Goal: Navigation & Orientation: Find specific page/section

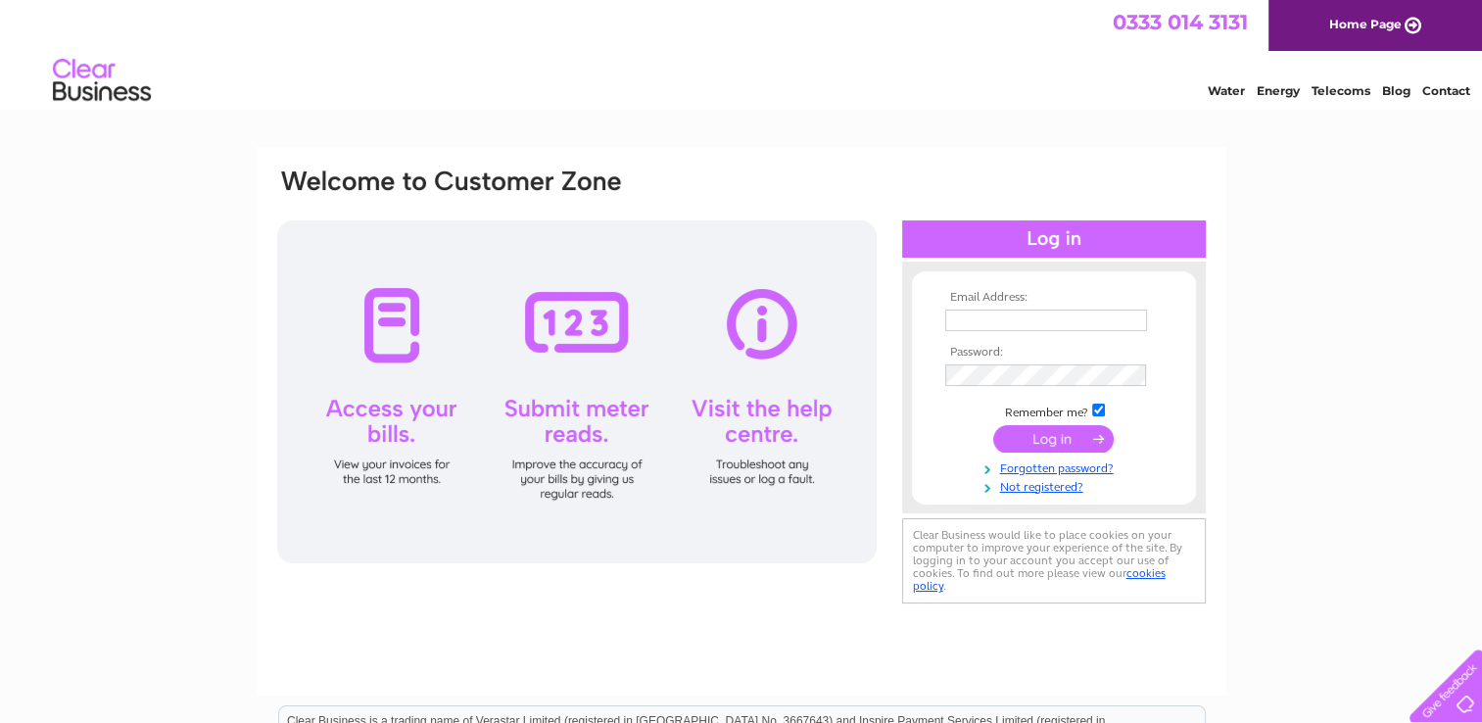
type input "accounts@rockrosegin.co.uk"
click at [1068, 438] on input "submit" at bounding box center [1053, 438] width 120 height 27
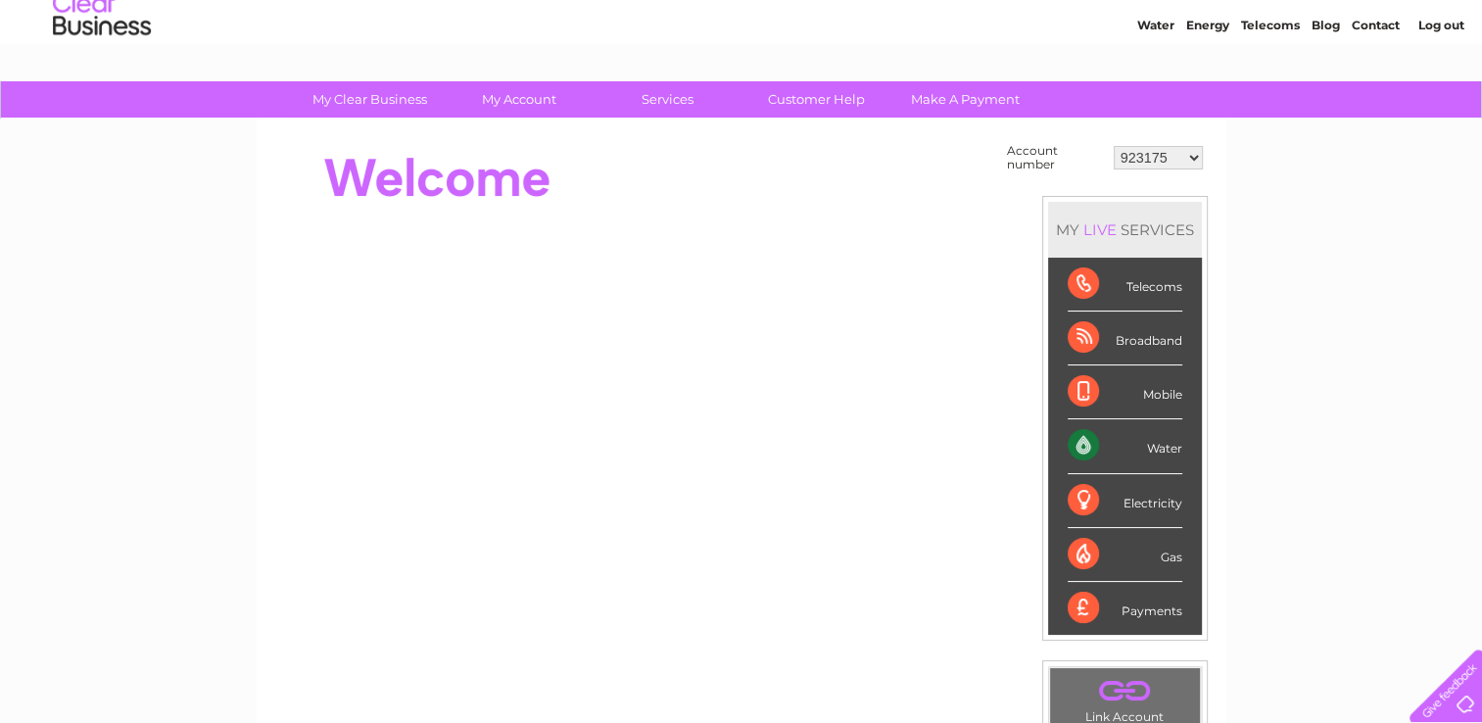
scroll to position [67, 0]
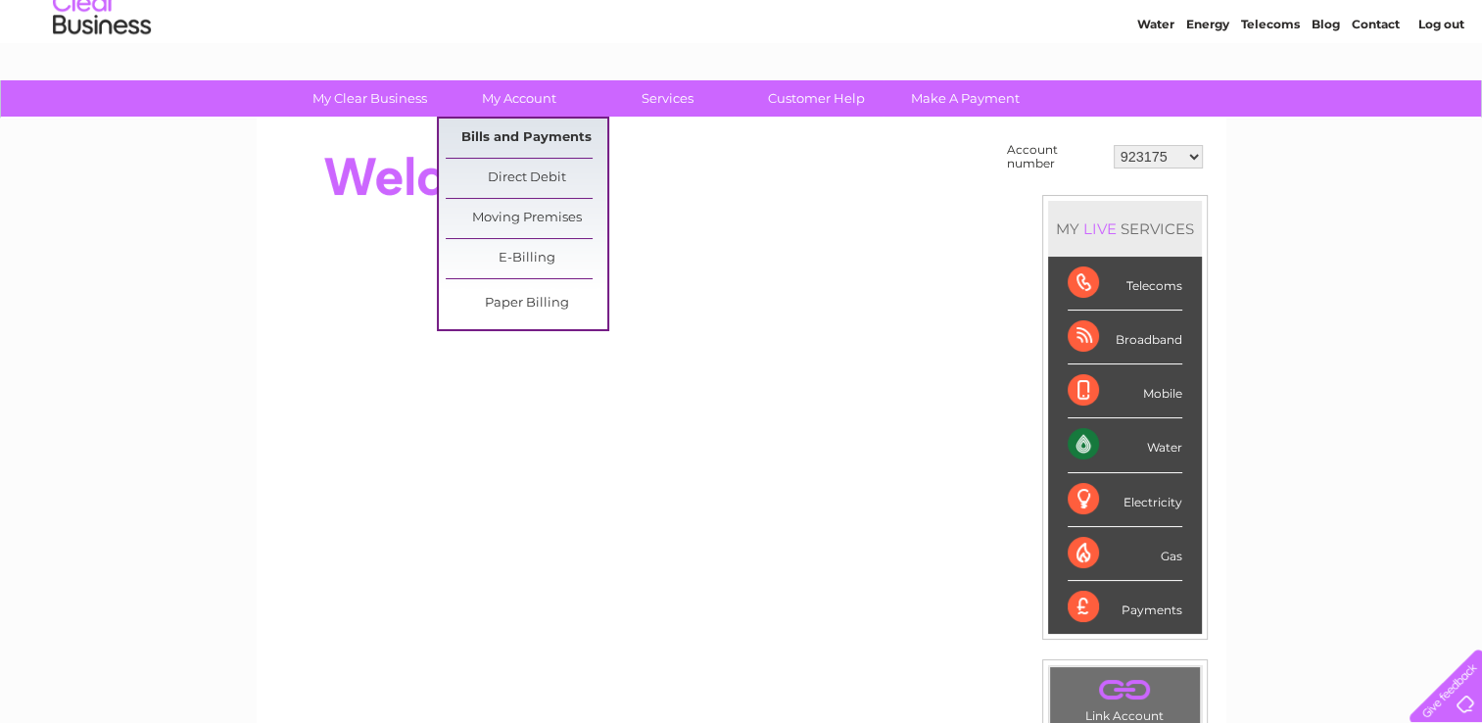
click at [524, 133] on link "Bills and Payments" at bounding box center [527, 138] width 162 height 39
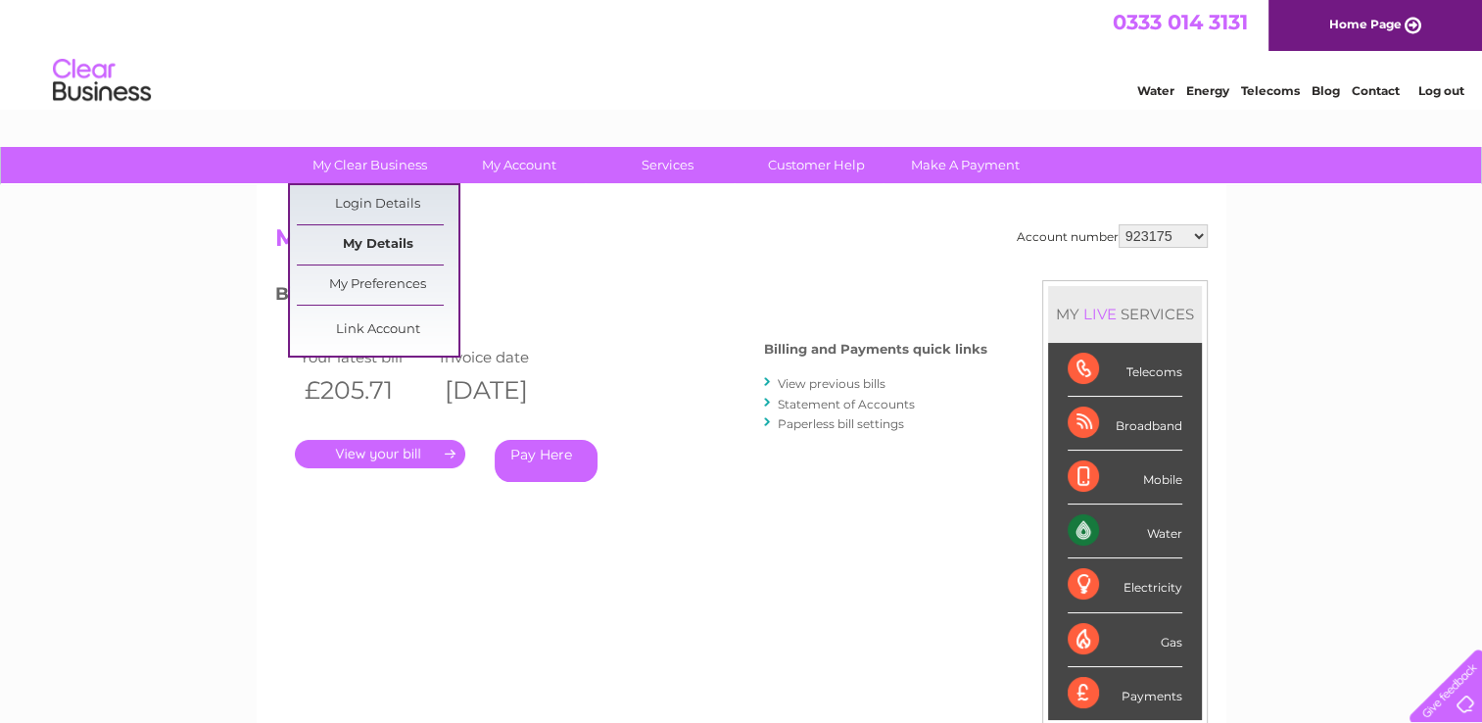
click at [374, 248] on link "My Details" at bounding box center [378, 244] width 162 height 39
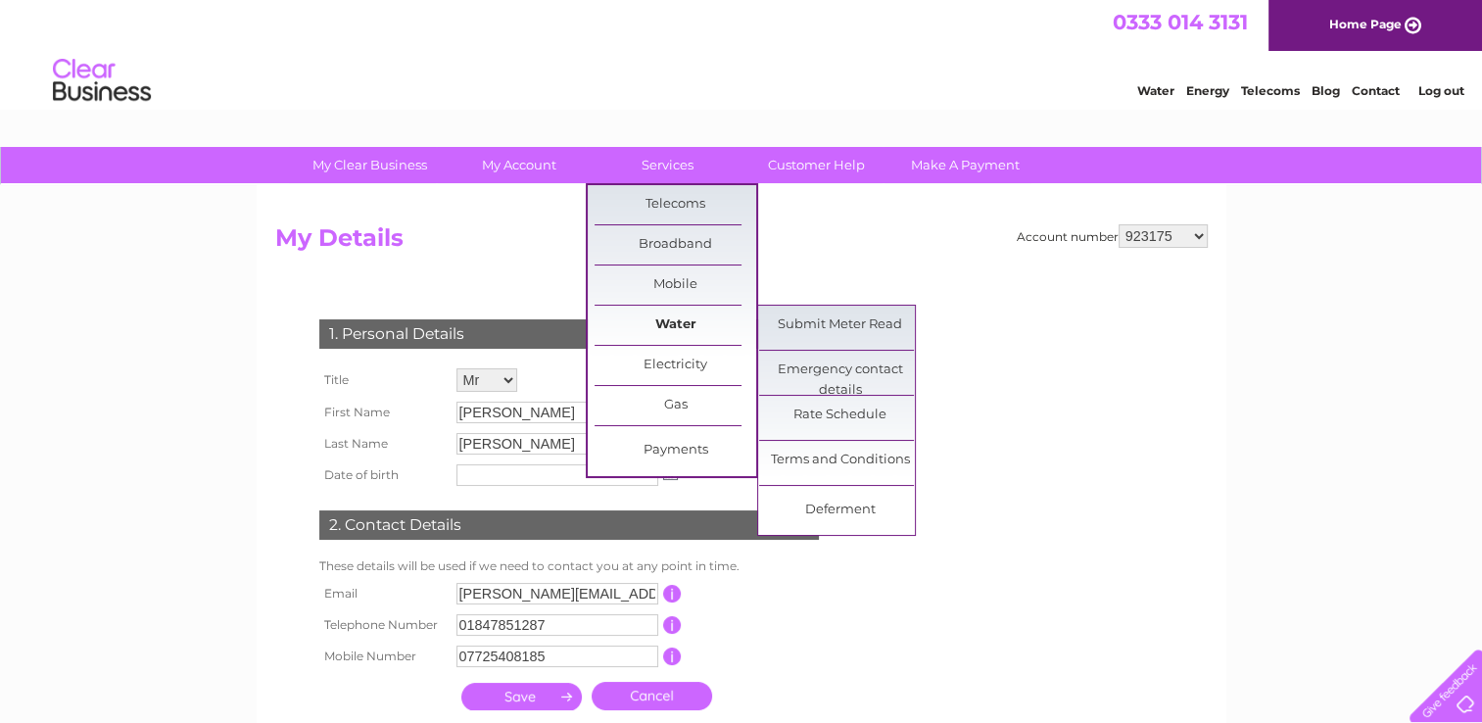
click at [668, 329] on link "Water" at bounding box center [676, 325] width 162 height 39
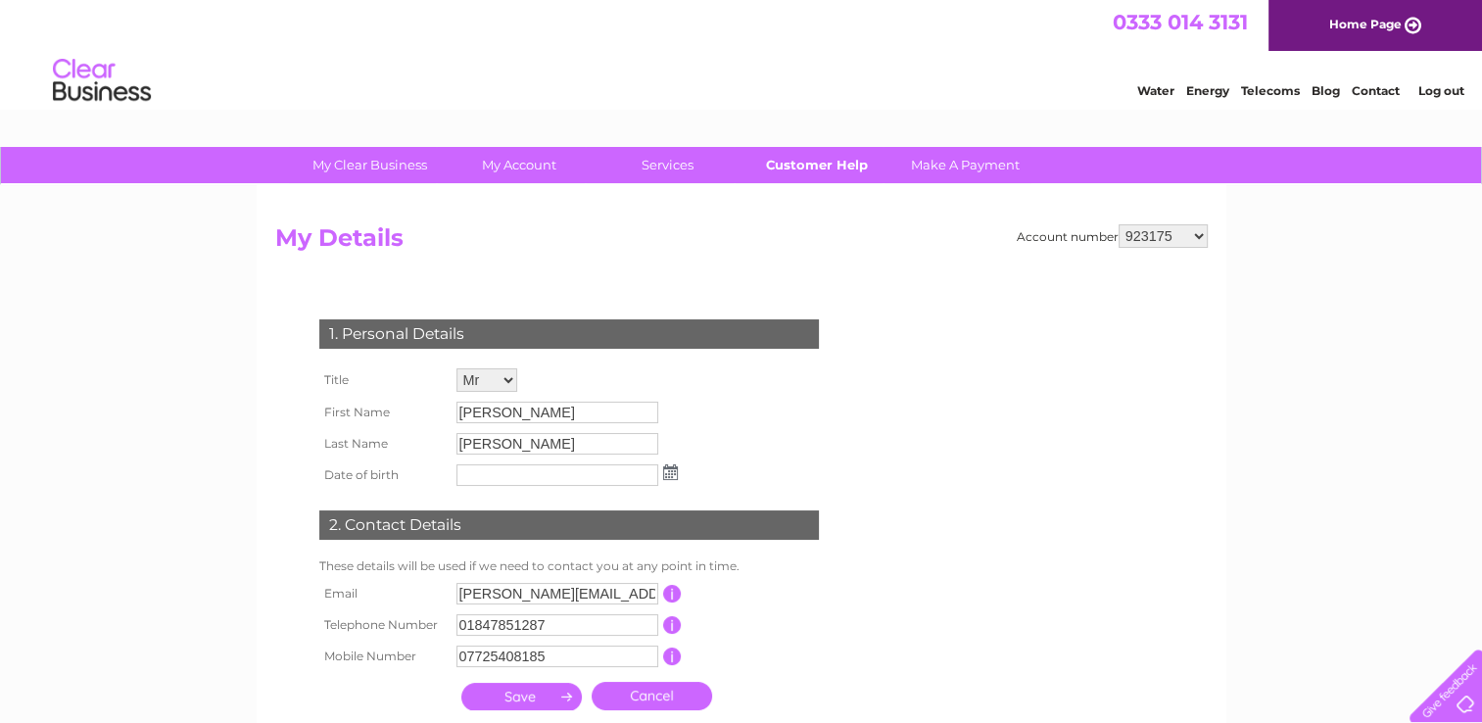
click at [834, 169] on link "Customer Help" at bounding box center [817, 165] width 162 height 36
